Goal: Information Seeking & Learning: Check status

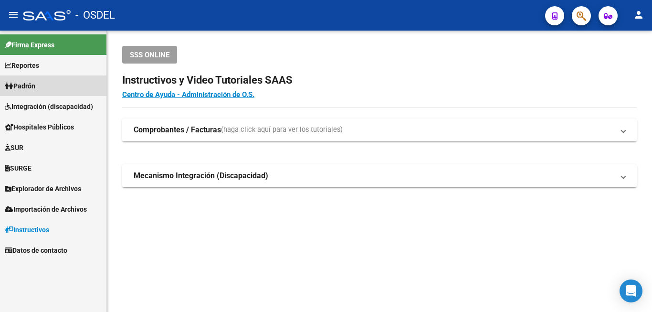
click at [31, 87] on span "Padrón" at bounding box center [20, 86] width 31 height 11
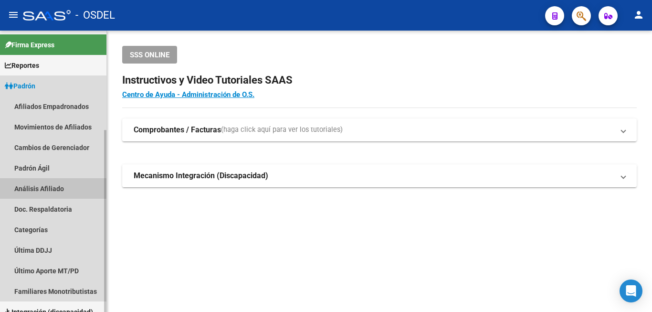
click at [52, 188] on link "Análisis Afiliado" at bounding box center [53, 188] width 106 height 21
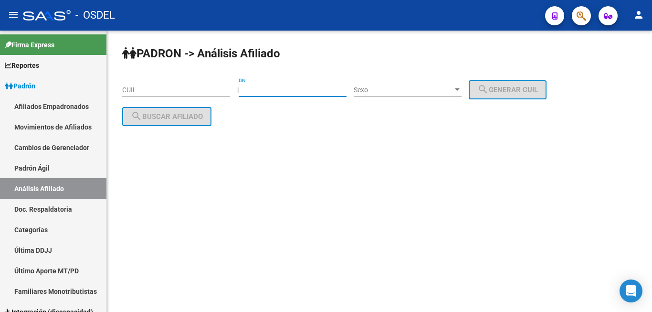
click at [272, 94] on input "DNI" at bounding box center [293, 90] width 108 height 8
click at [253, 88] on input "16" at bounding box center [293, 90] width 108 height 8
type input "17902507"
click at [428, 92] on span "Sexo" at bounding box center [403, 90] width 99 height 8
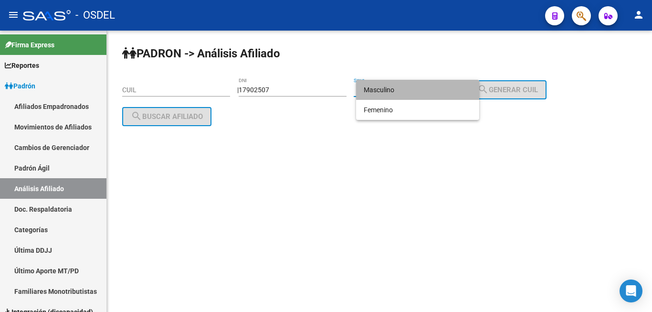
drag, startPoint x: 426, startPoint y: 84, endPoint x: 526, endPoint y: 102, distance: 100.9
click at [431, 87] on span "Masculino" at bounding box center [418, 90] width 108 height 20
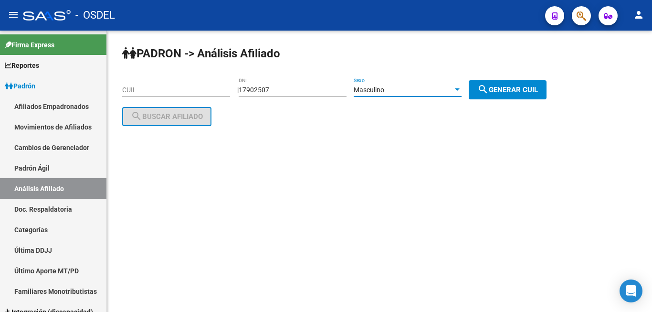
click at [538, 89] on span "search Generar CUIL" at bounding box center [507, 89] width 61 height 9
type input "20-17902507-9"
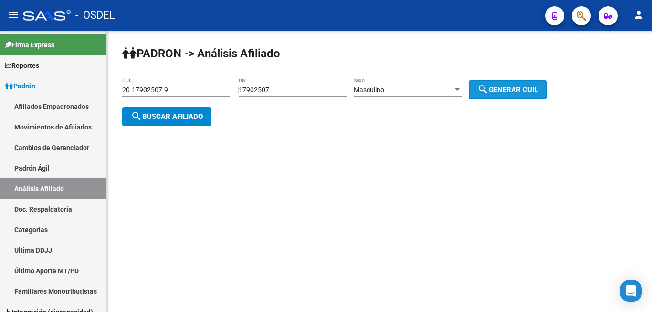
click at [538, 89] on span "search Generar CUIL" at bounding box center [507, 89] width 61 height 9
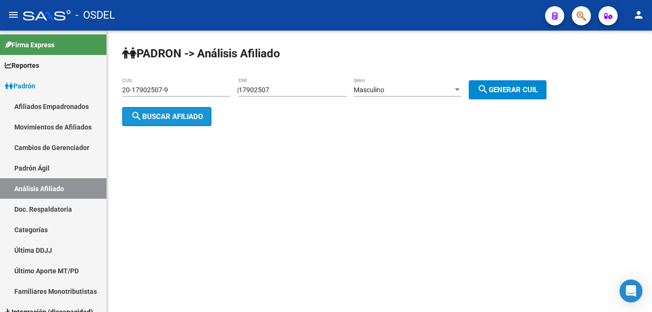
click at [158, 116] on span "search Buscar afiliado" at bounding box center [167, 116] width 72 height 9
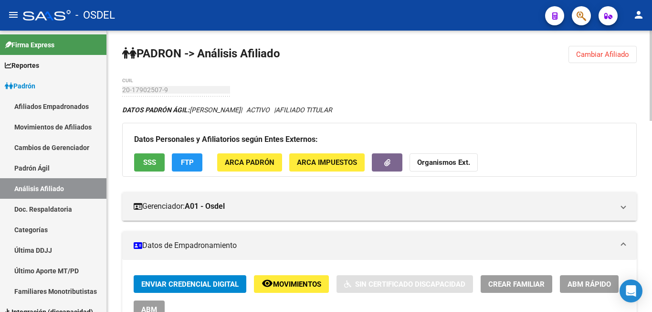
click at [150, 157] on button "SSS" at bounding box center [149, 162] width 31 height 18
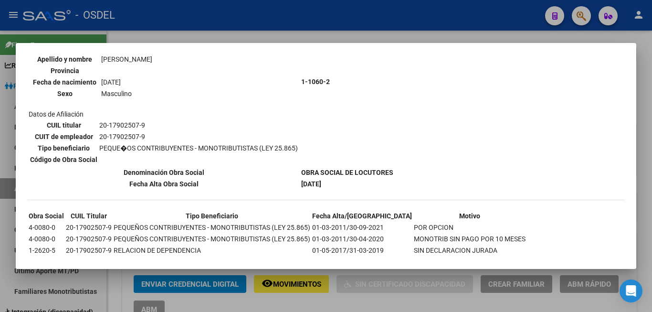
scroll to position [96, 0]
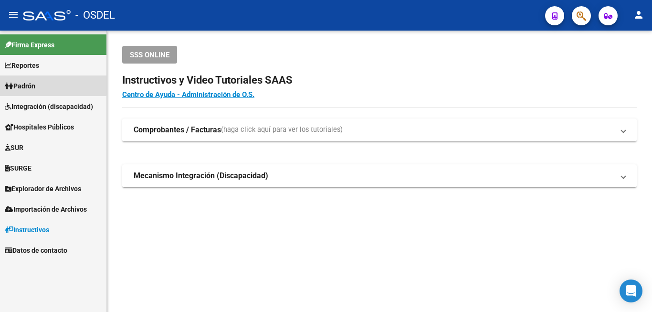
click at [32, 83] on span "Padrón" at bounding box center [20, 86] width 31 height 11
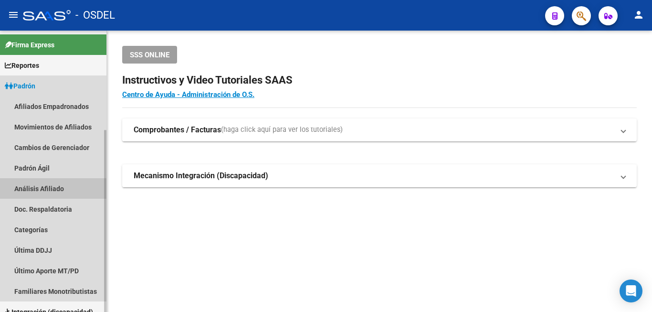
click at [41, 190] on link "Análisis Afiliado" at bounding box center [53, 188] width 106 height 21
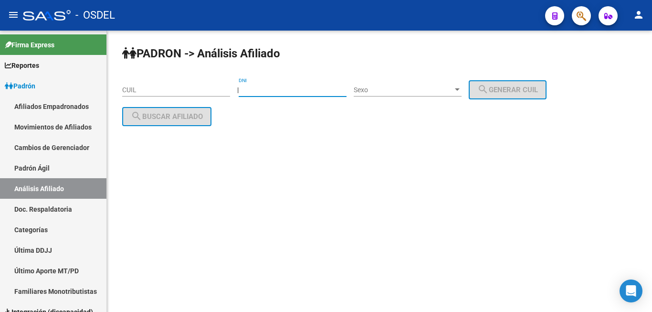
click at [284, 86] on input "DNI" at bounding box center [293, 90] width 108 height 8
type input "17902507"
click at [392, 81] on div "Sexo Sexo" at bounding box center [408, 86] width 108 height 19
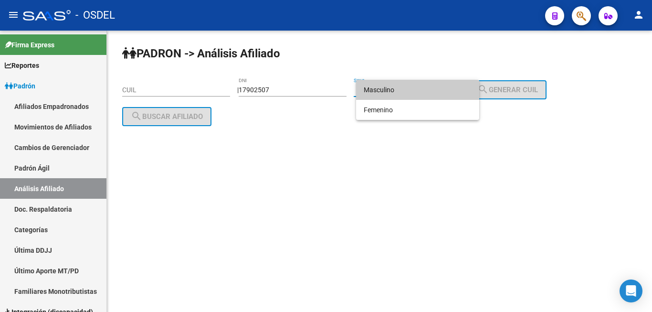
click at [388, 91] on span "Masculino" at bounding box center [418, 90] width 108 height 20
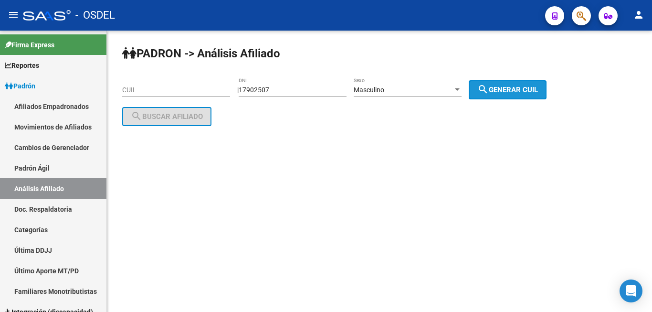
click at [504, 83] on button "search Generar CUIL" at bounding box center [508, 89] width 78 height 19
type input "20-17902507-9"
